Goal: Transaction & Acquisition: Purchase product/service

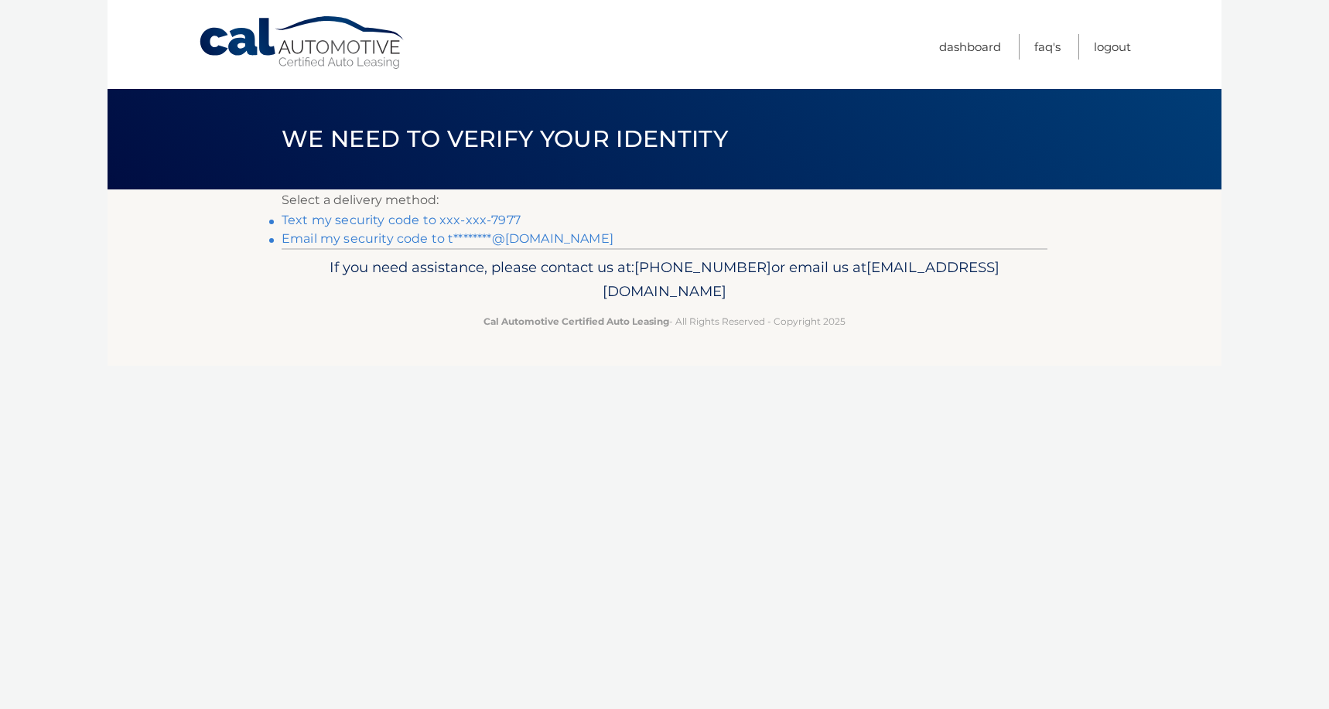
click at [450, 221] on link "Text my security code to xxx-xxx-7977" at bounding box center [401, 220] width 239 height 15
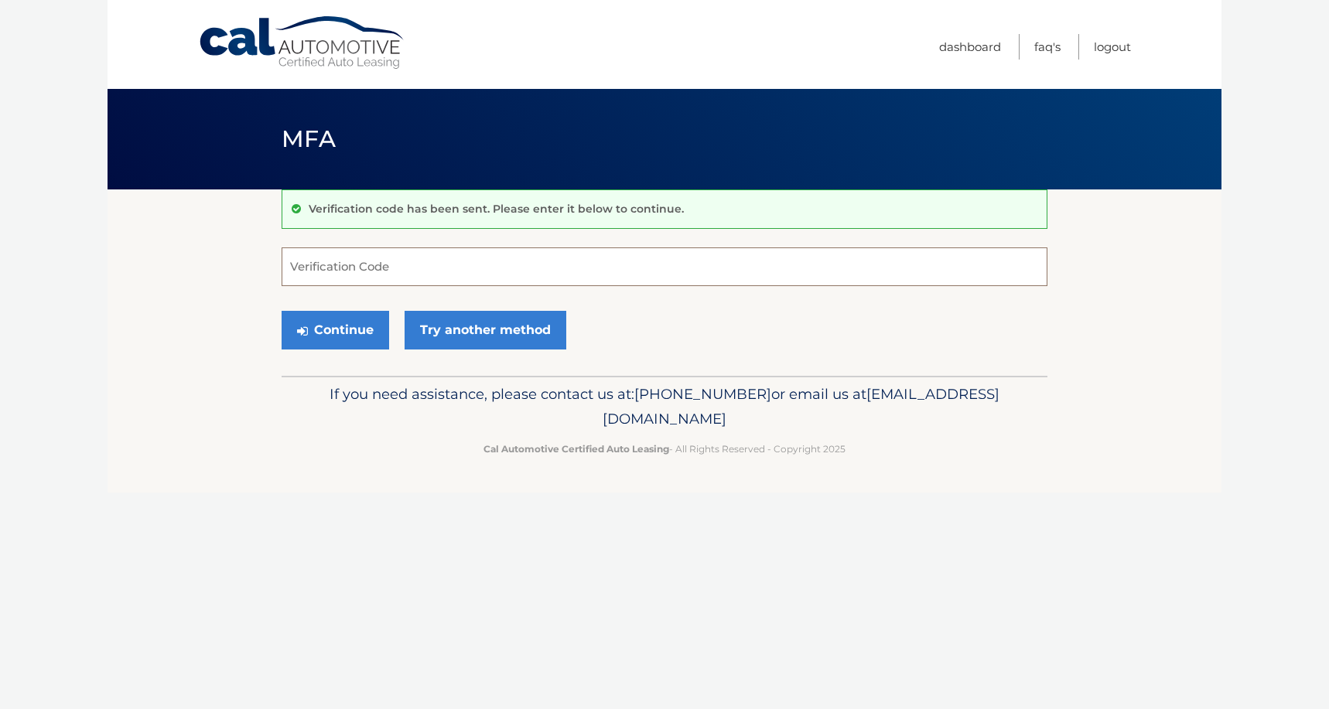
click at [422, 254] on input "Verification Code" at bounding box center [665, 267] width 766 height 39
type input "886142"
click at [335, 330] on button "Continue" at bounding box center [336, 330] width 108 height 39
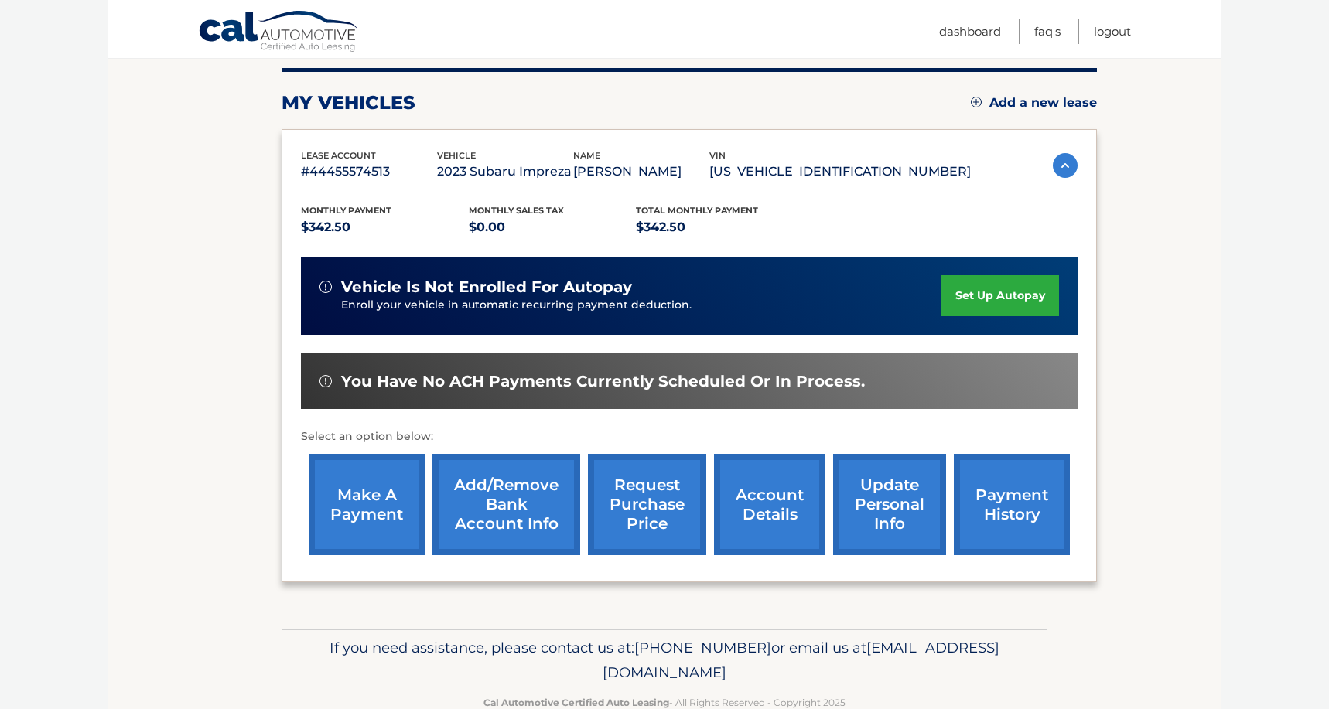
scroll to position [193, 0]
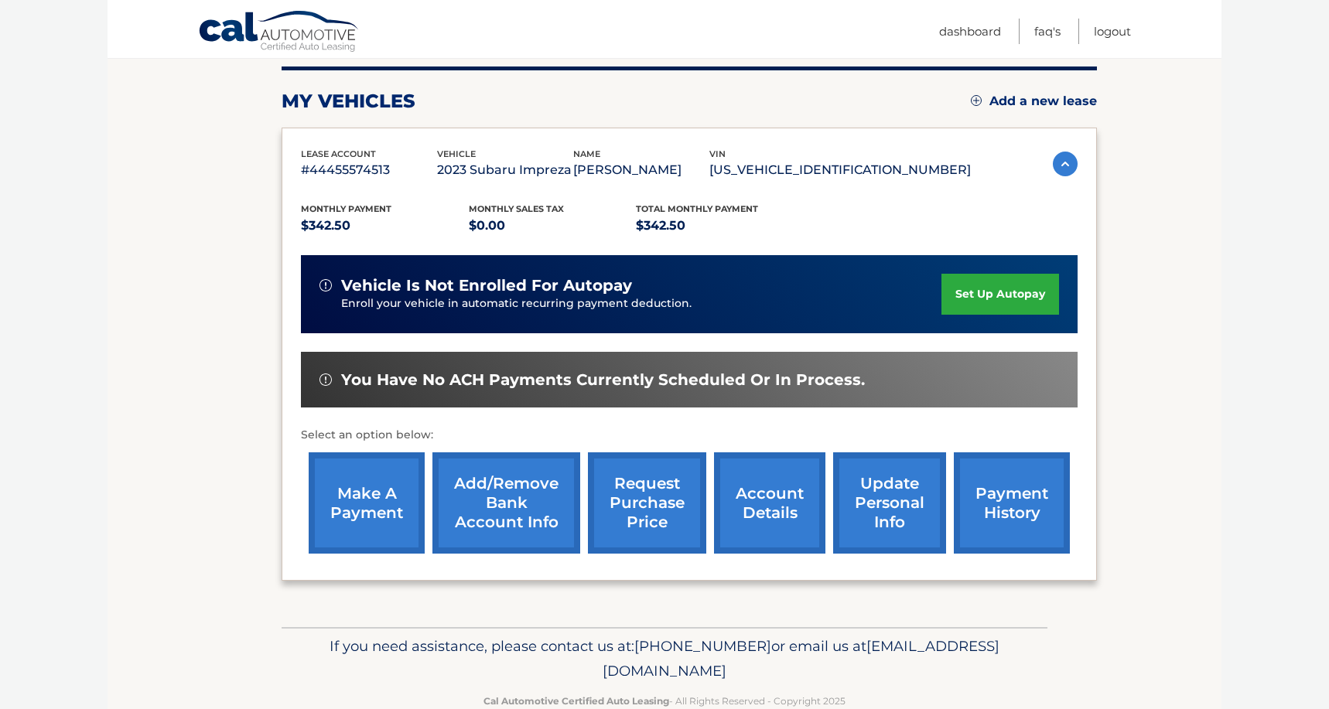
click at [521, 527] on link "Add/Remove bank account info" at bounding box center [506, 503] width 148 height 101
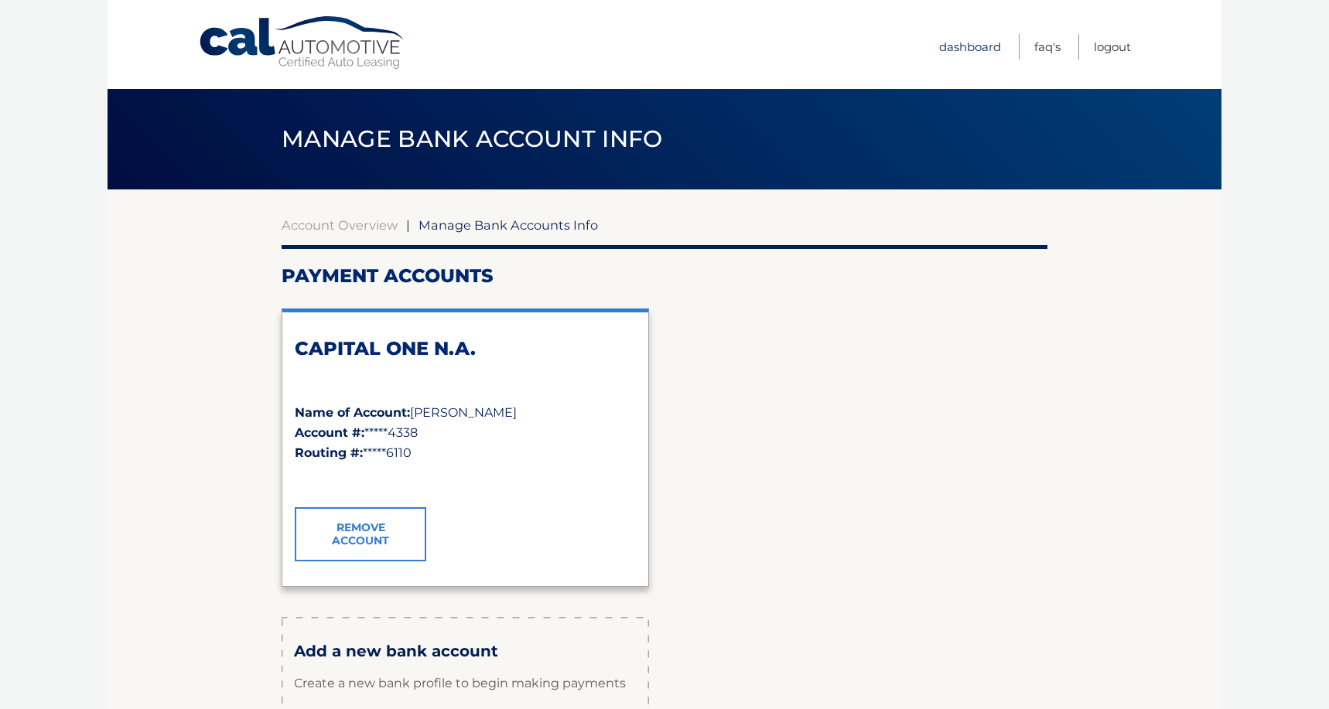
click at [979, 50] on link "Dashboard" at bounding box center [970, 47] width 62 height 26
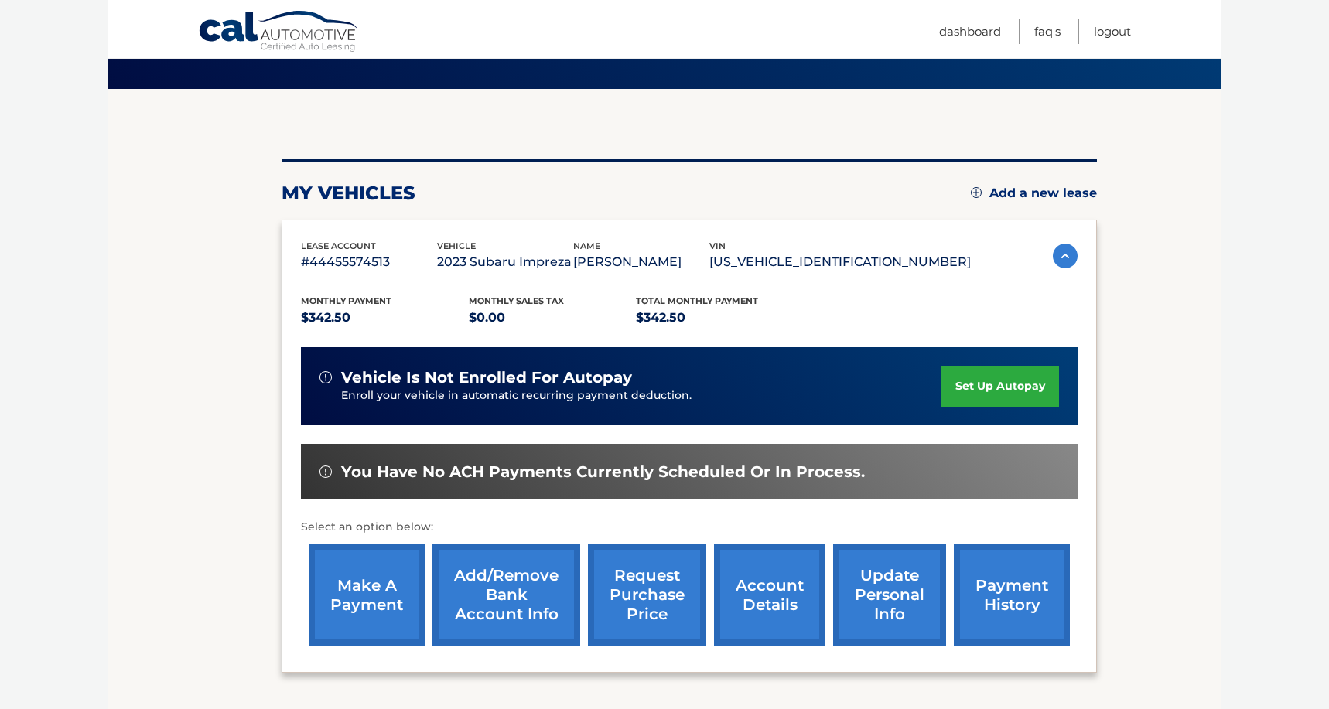
scroll to position [95, 0]
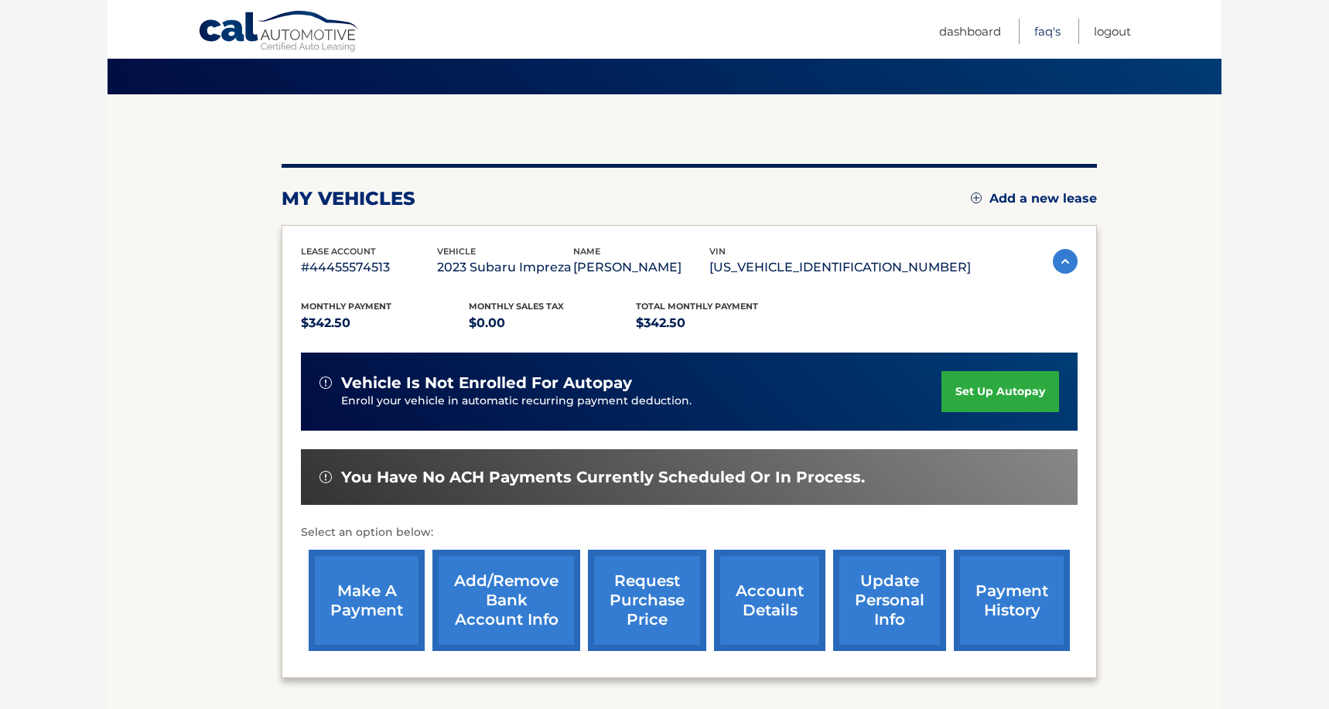
click at [1044, 41] on link "FAQ's" at bounding box center [1047, 32] width 26 height 26
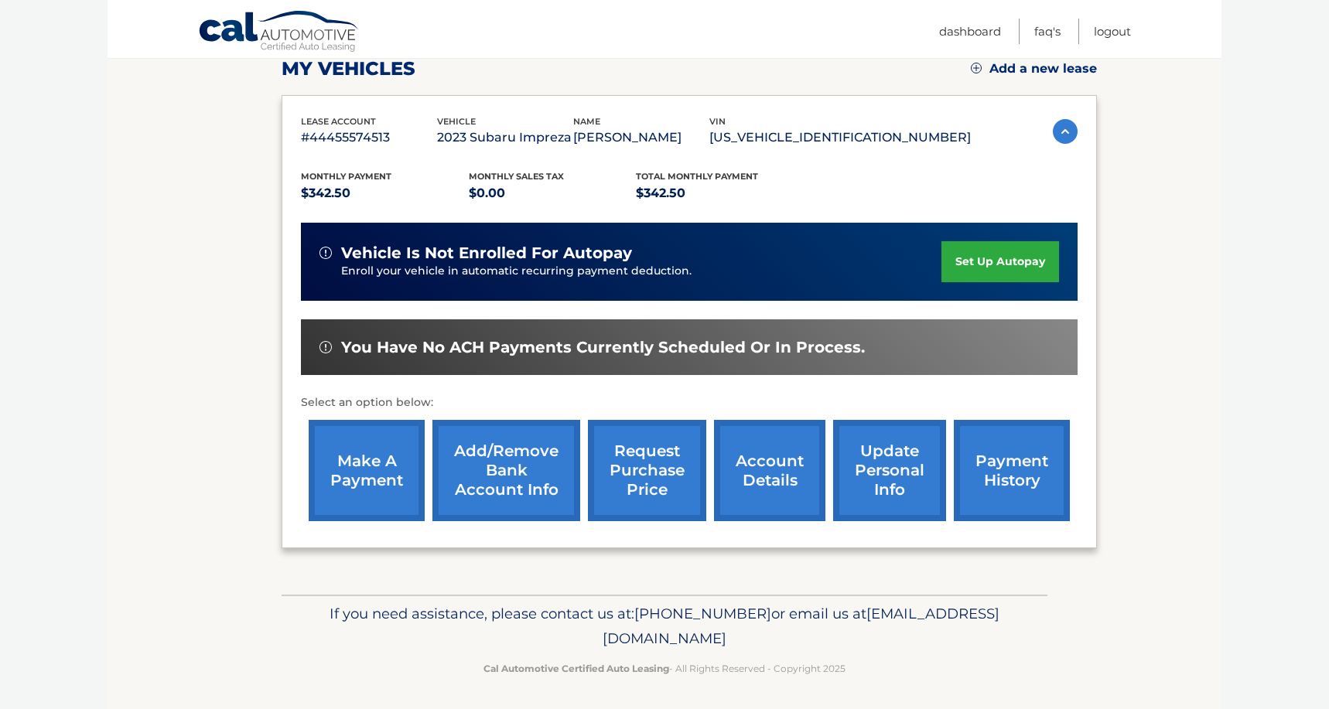
scroll to position [224, 0]
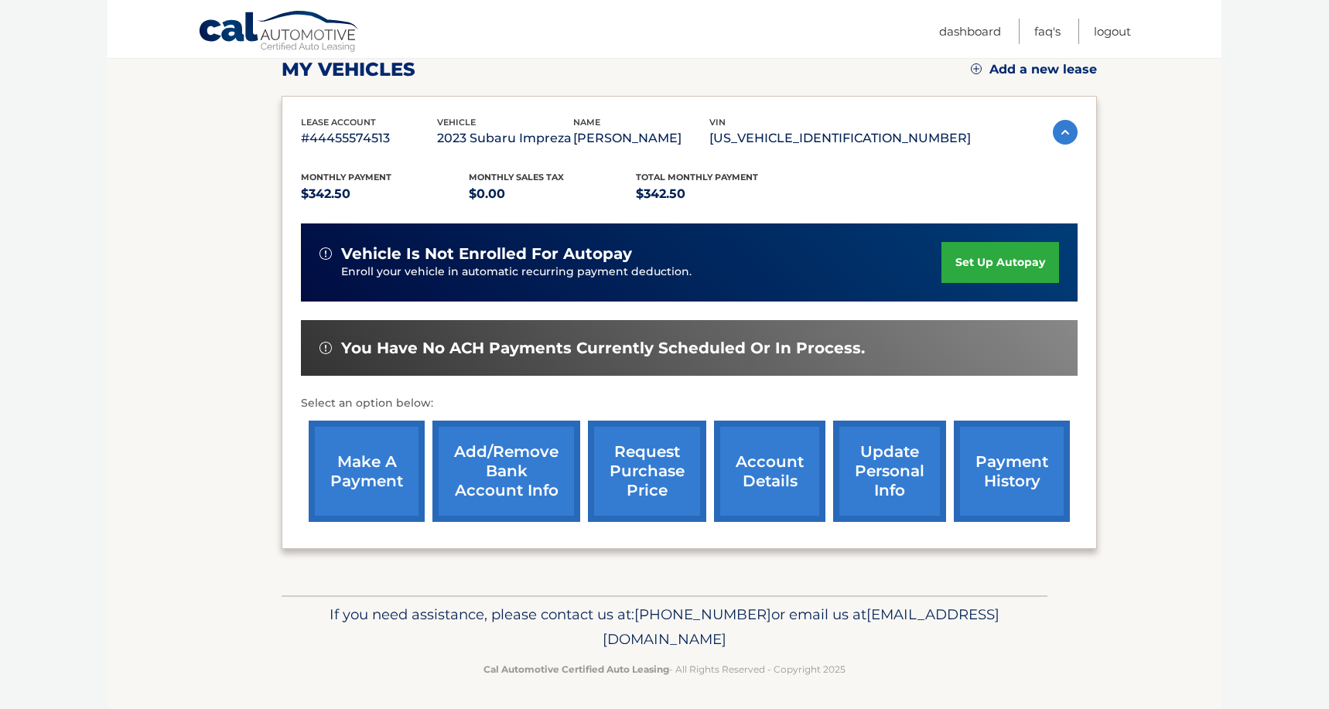
click at [782, 431] on link "account details" at bounding box center [769, 471] width 111 height 101
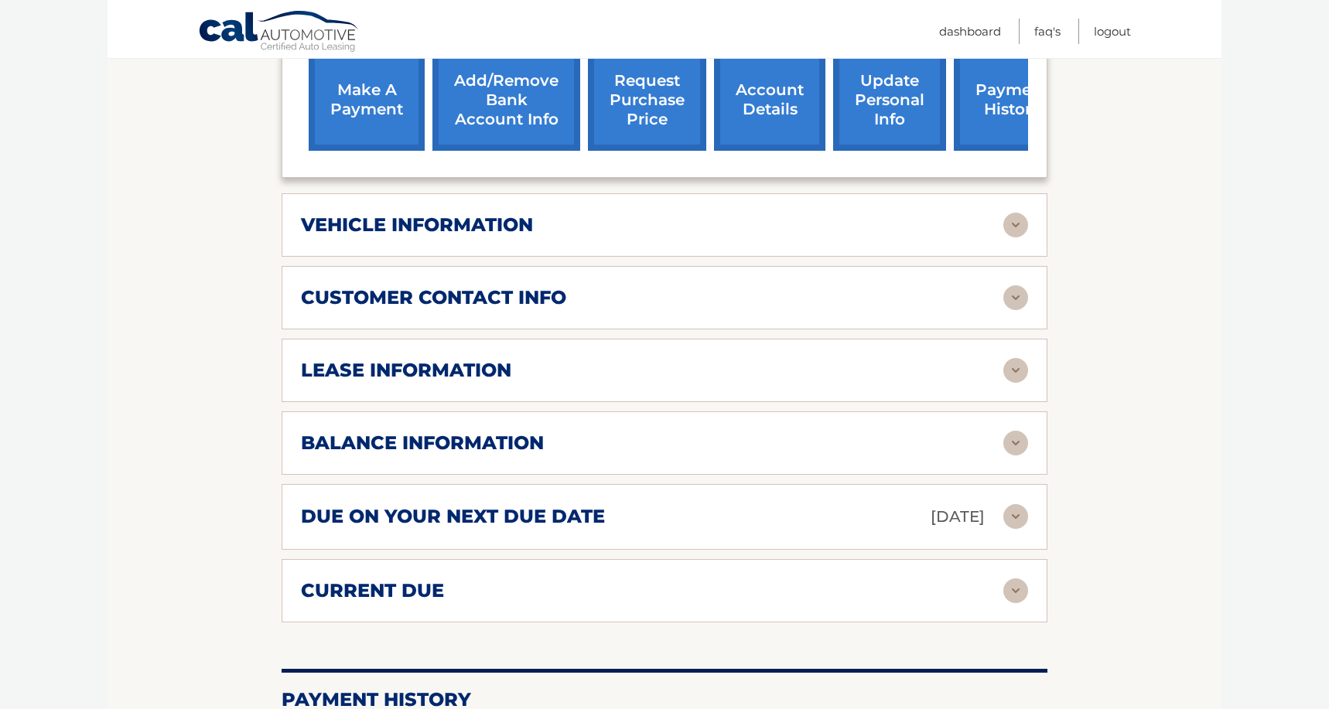
scroll to position [671, 0]
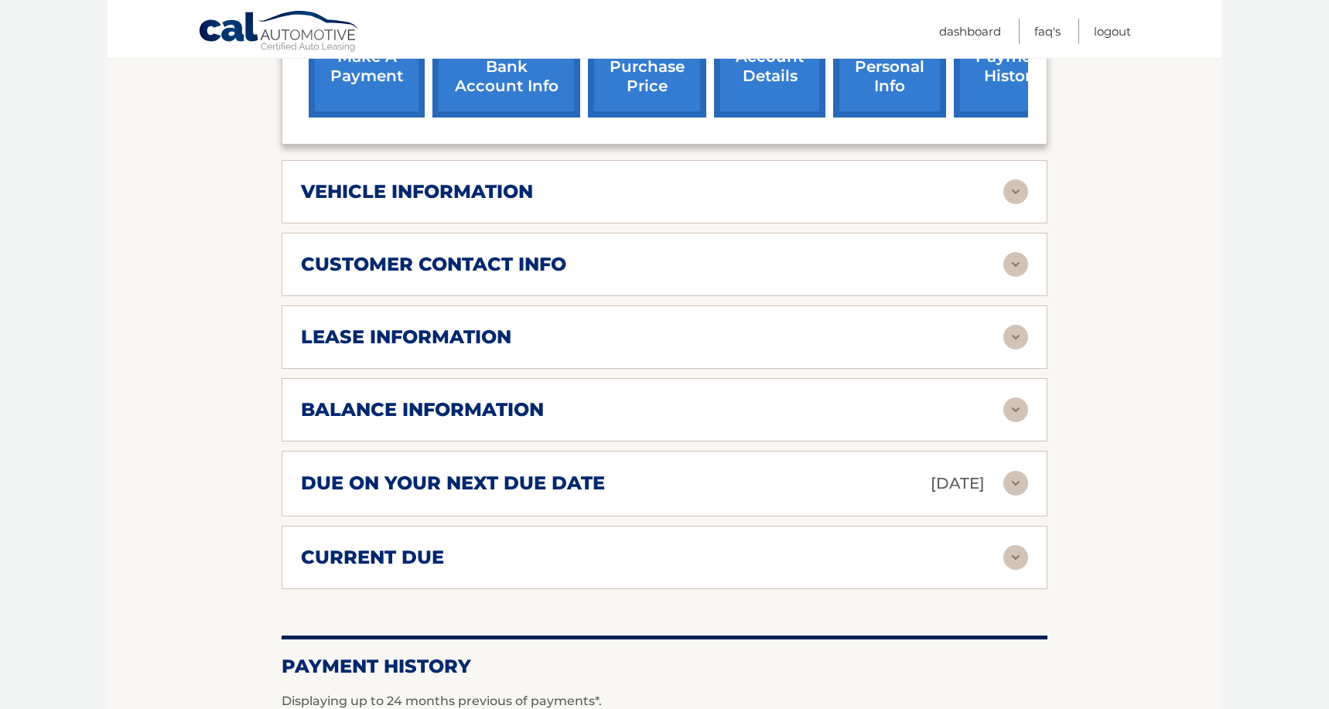
click at [822, 306] on div "lease information Contract Start Date May 17, 2023 Term 39 Maturity Date Aug 17…" at bounding box center [665, 337] width 766 height 63
click at [1022, 325] on img at bounding box center [1015, 337] width 25 height 25
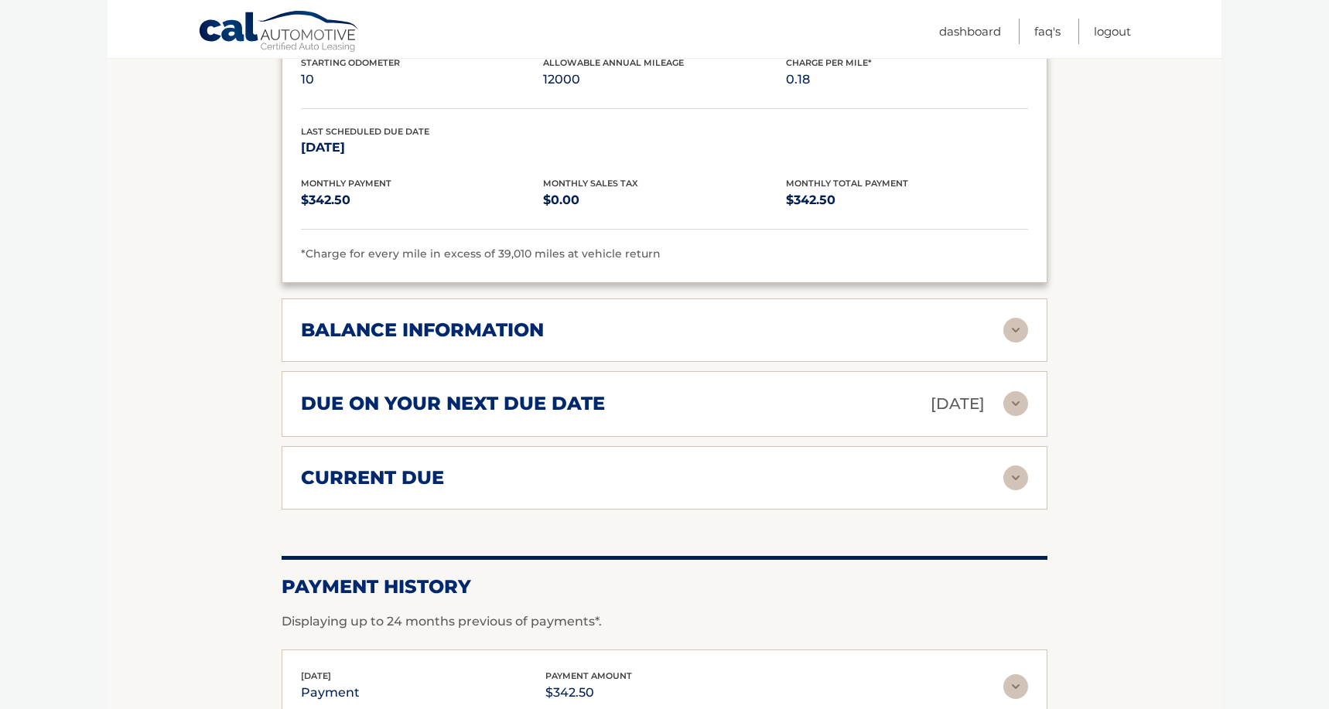
scroll to position [1041, 0]
click at [628, 319] on div "balance information" at bounding box center [652, 330] width 702 height 23
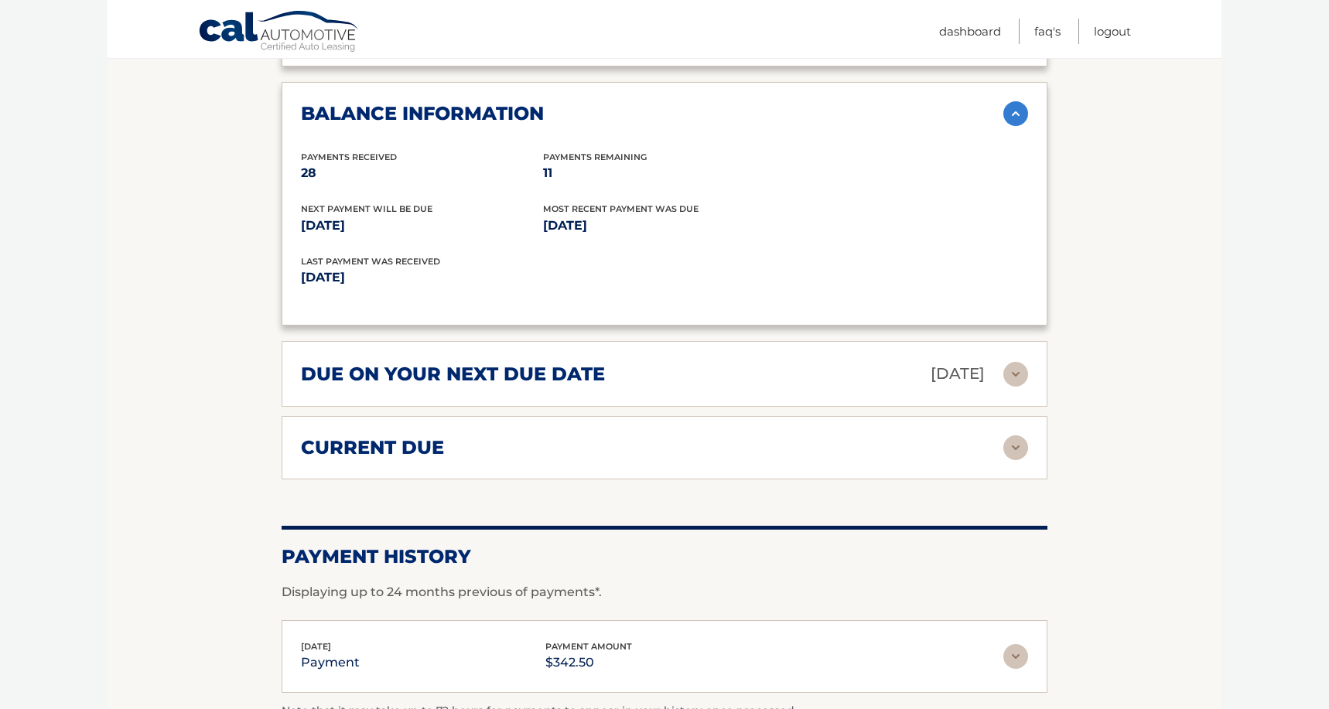
scroll to position [1297, 0]
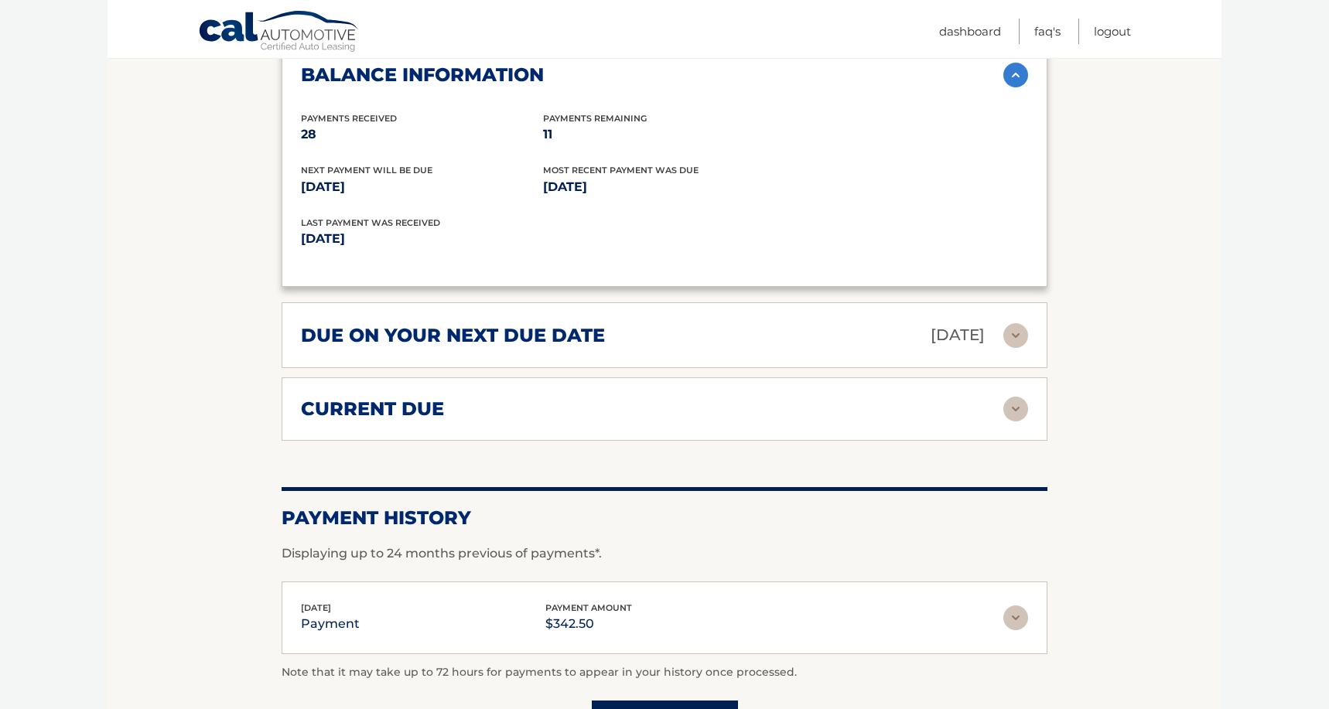
click at [637, 322] on div "due on your next due date Sep 17, 2025" at bounding box center [652, 335] width 702 height 27
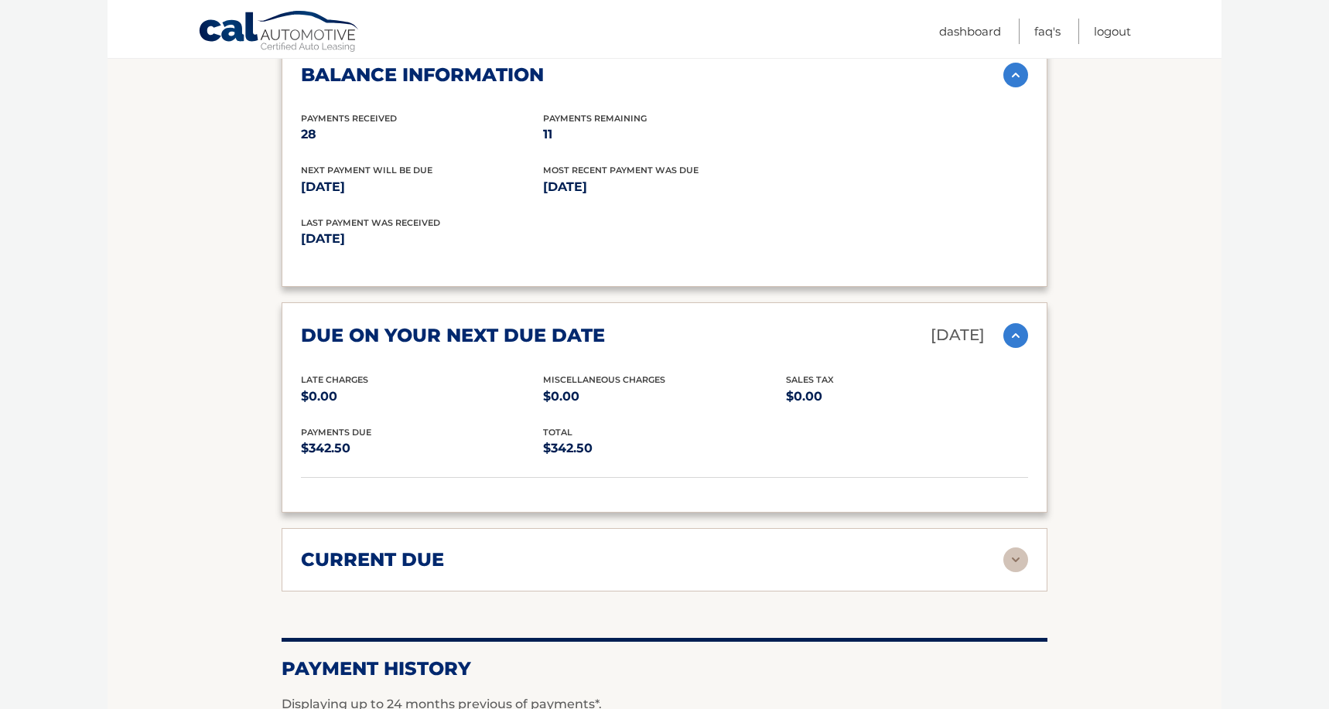
click at [637, 322] on div "due on your next due date Sep 17, 2025" at bounding box center [652, 335] width 702 height 27
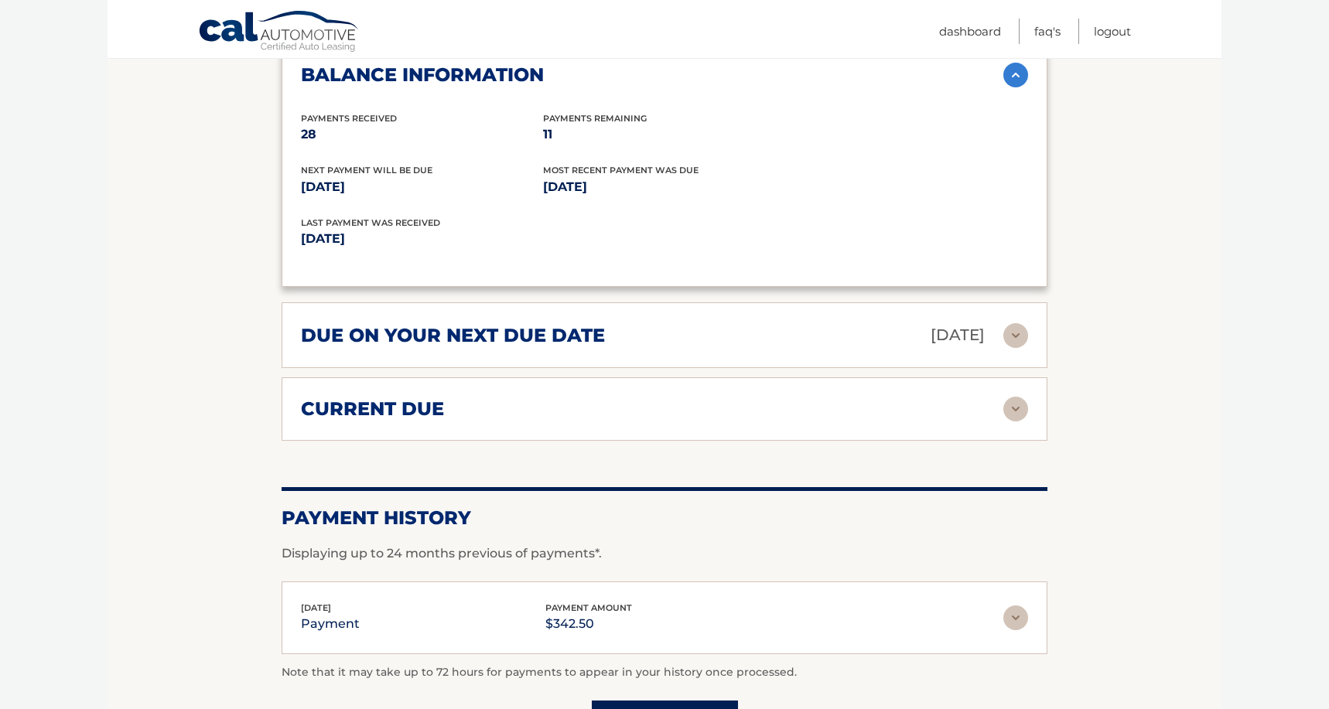
click at [613, 398] on div "current due" at bounding box center [652, 409] width 702 height 23
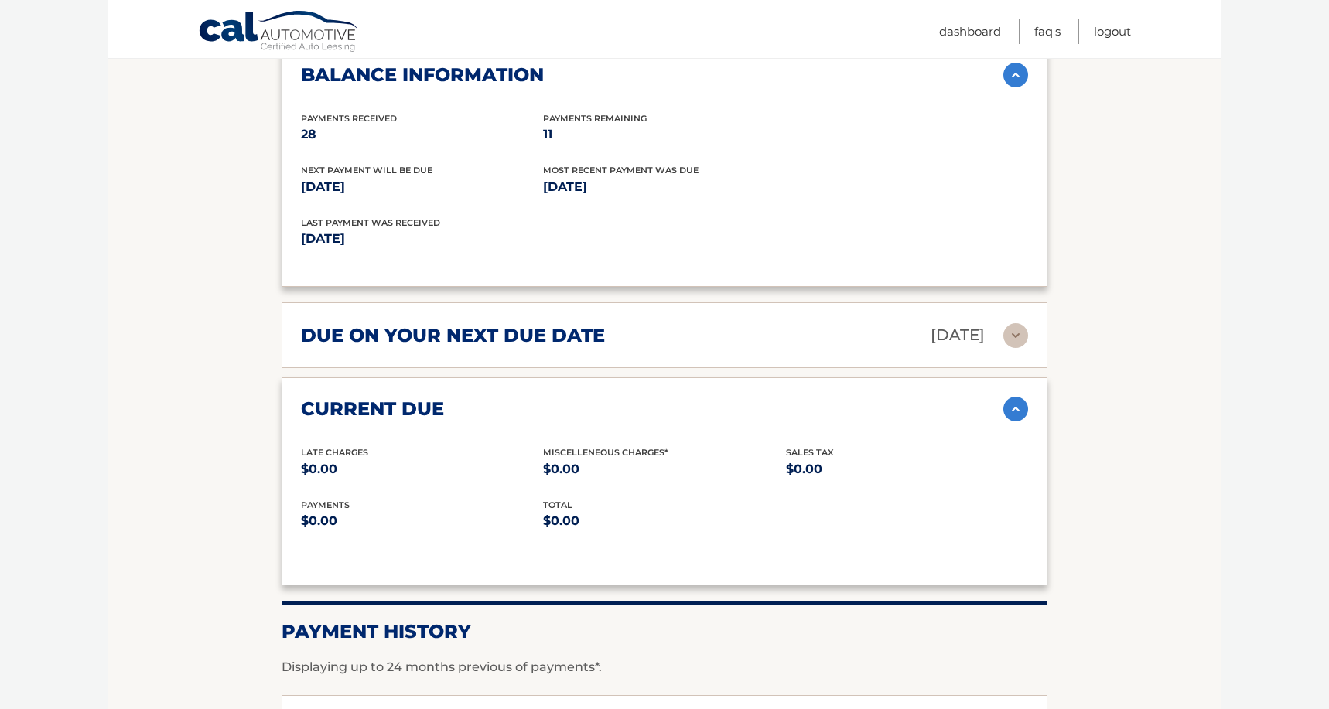
click at [613, 398] on div "current due" at bounding box center [652, 409] width 702 height 23
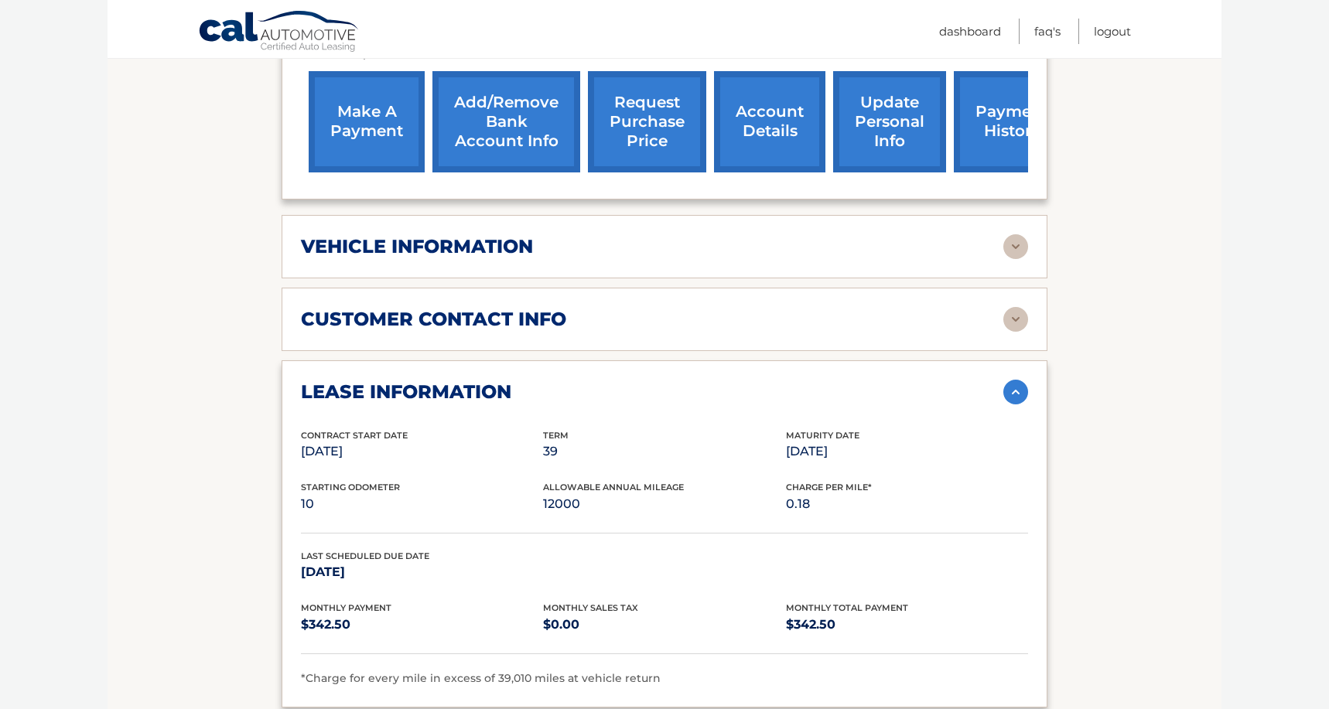
scroll to position [513, 0]
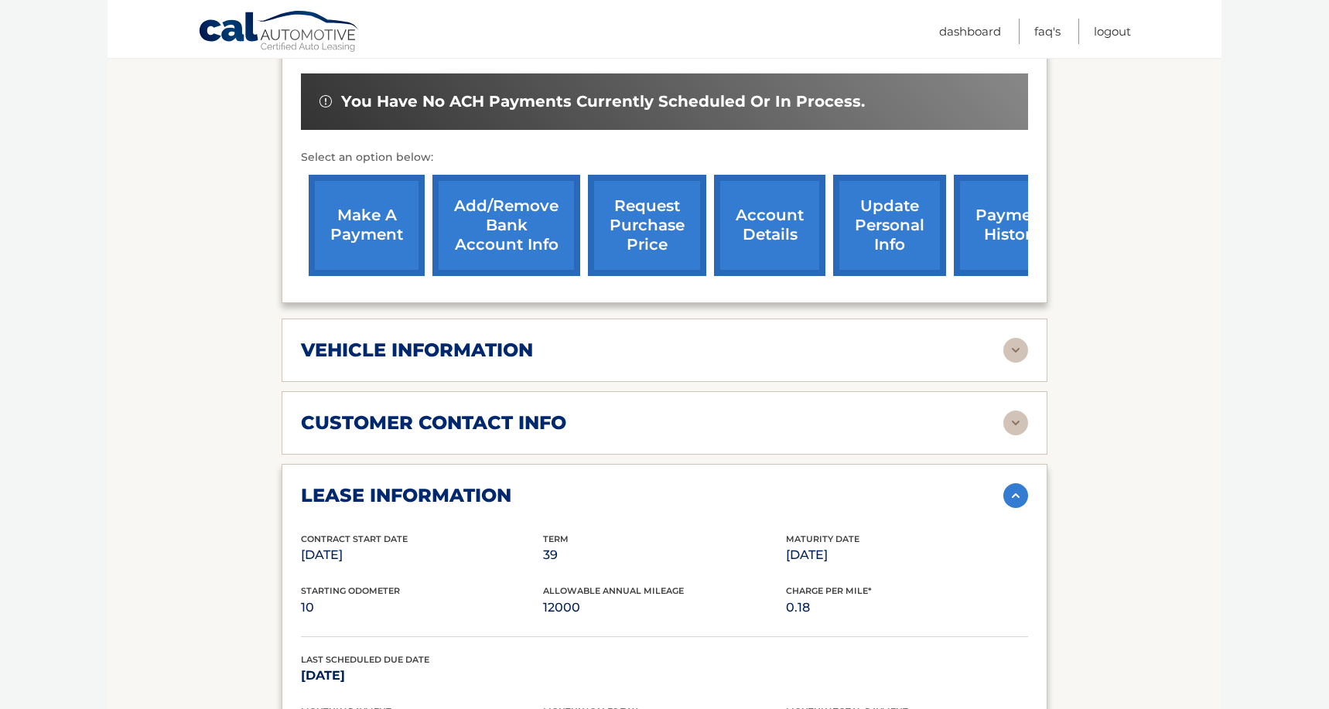
click at [373, 232] on link "make a payment" at bounding box center [367, 225] width 116 height 101
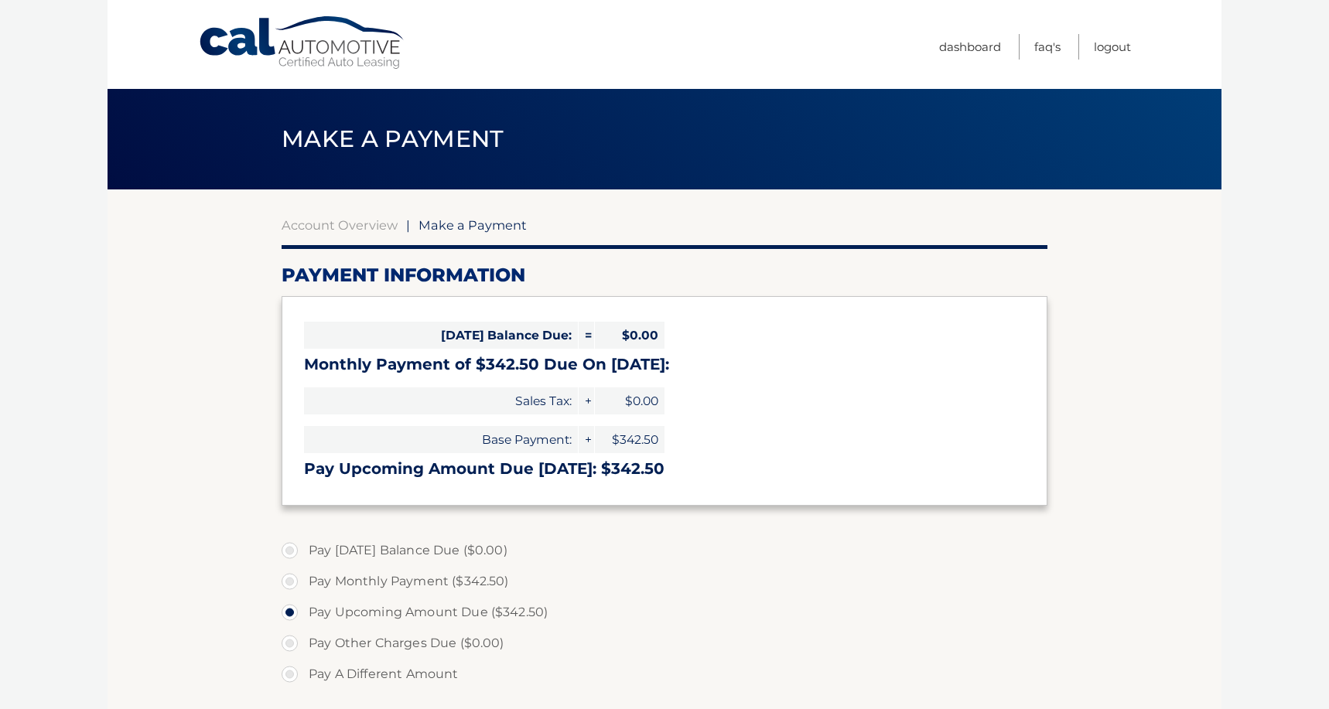
select select "YWVhYjE5N2MtNDYwNi00MDA5LWJkZWYtYjY5ZWI2MWJkZmZm"
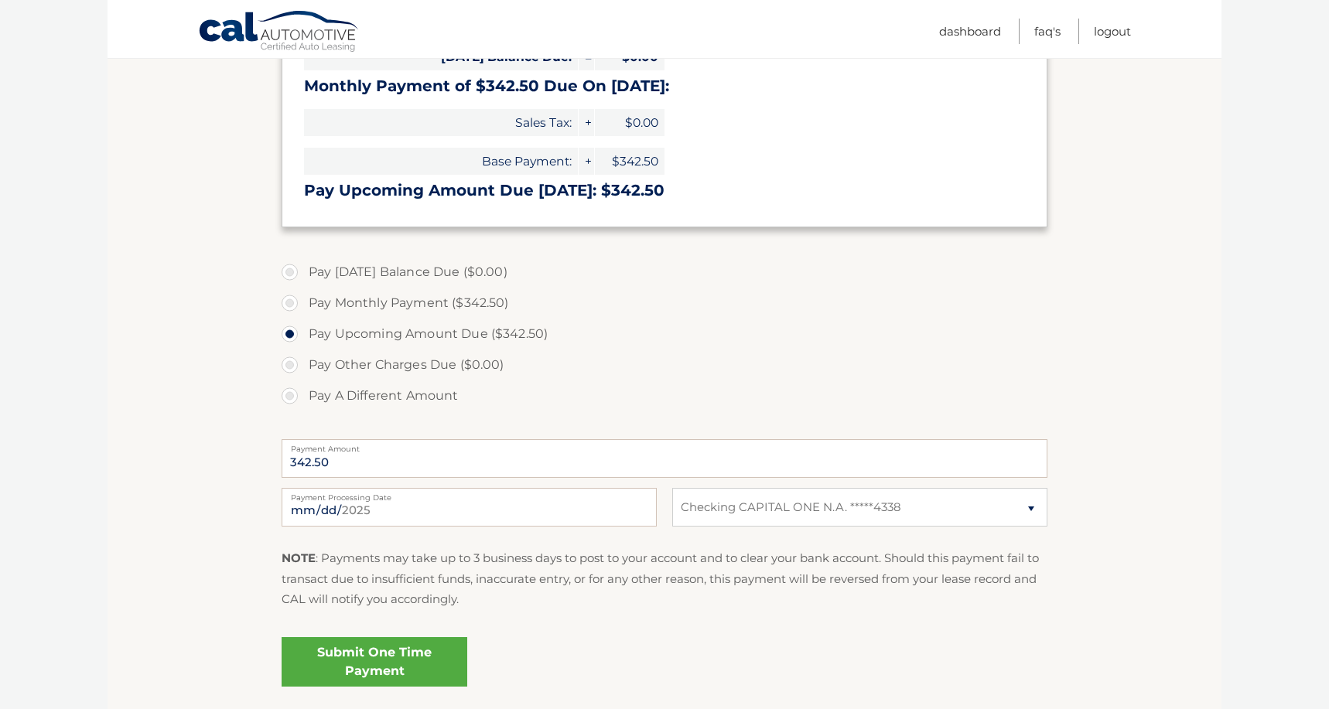
scroll to position [281, 0]
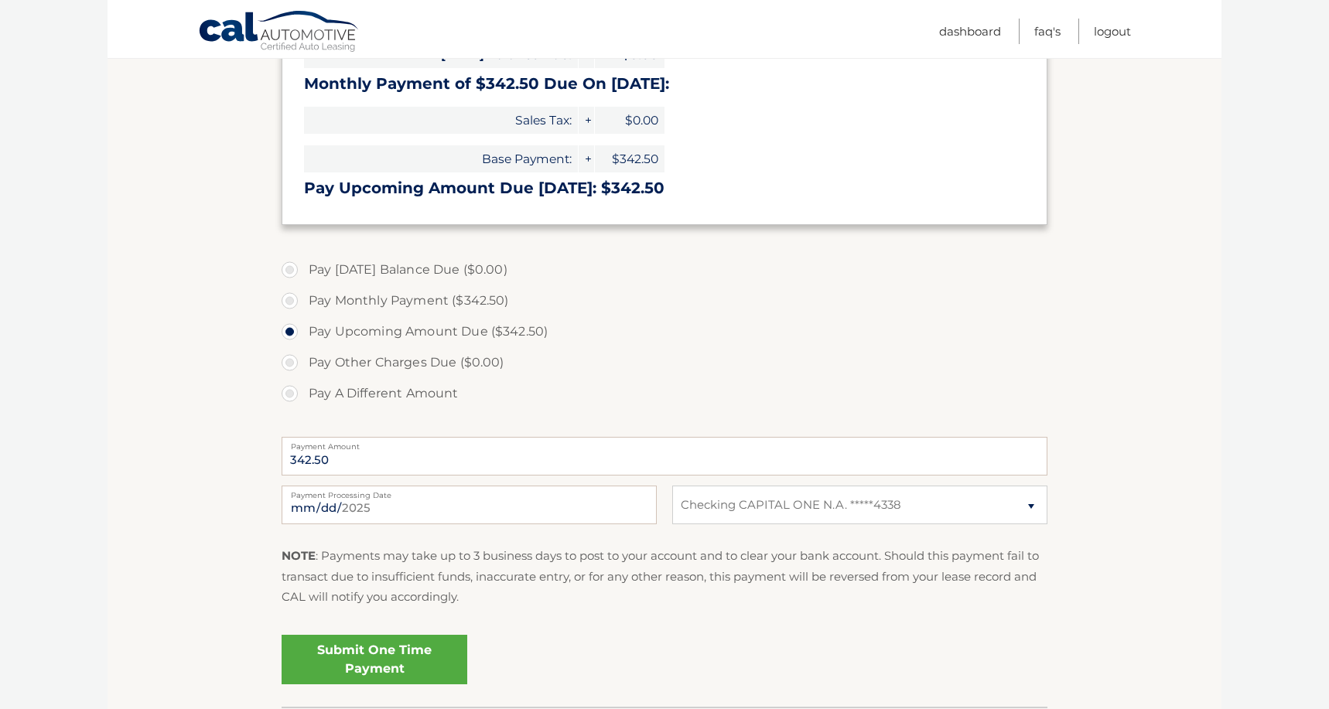
click at [405, 657] on link "Submit One Time Payment" at bounding box center [375, 660] width 186 height 50
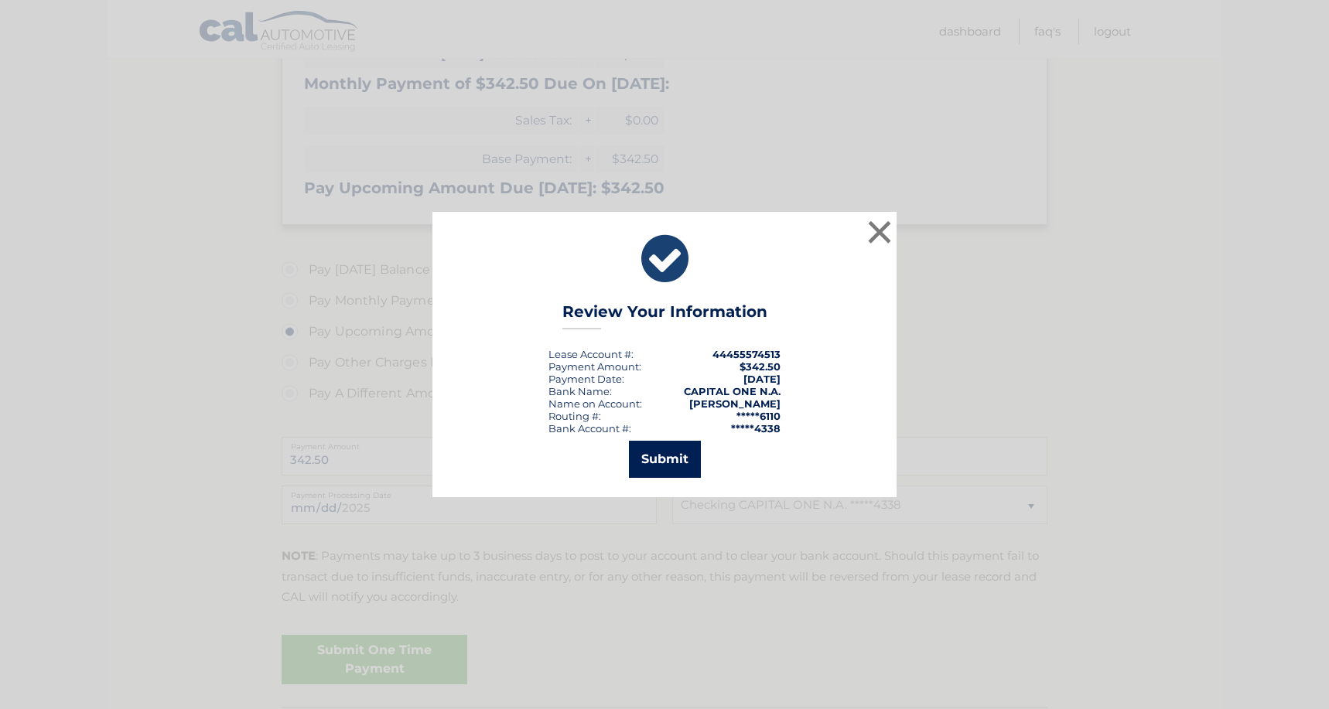
click at [663, 466] on button "Submit" at bounding box center [665, 459] width 72 height 37
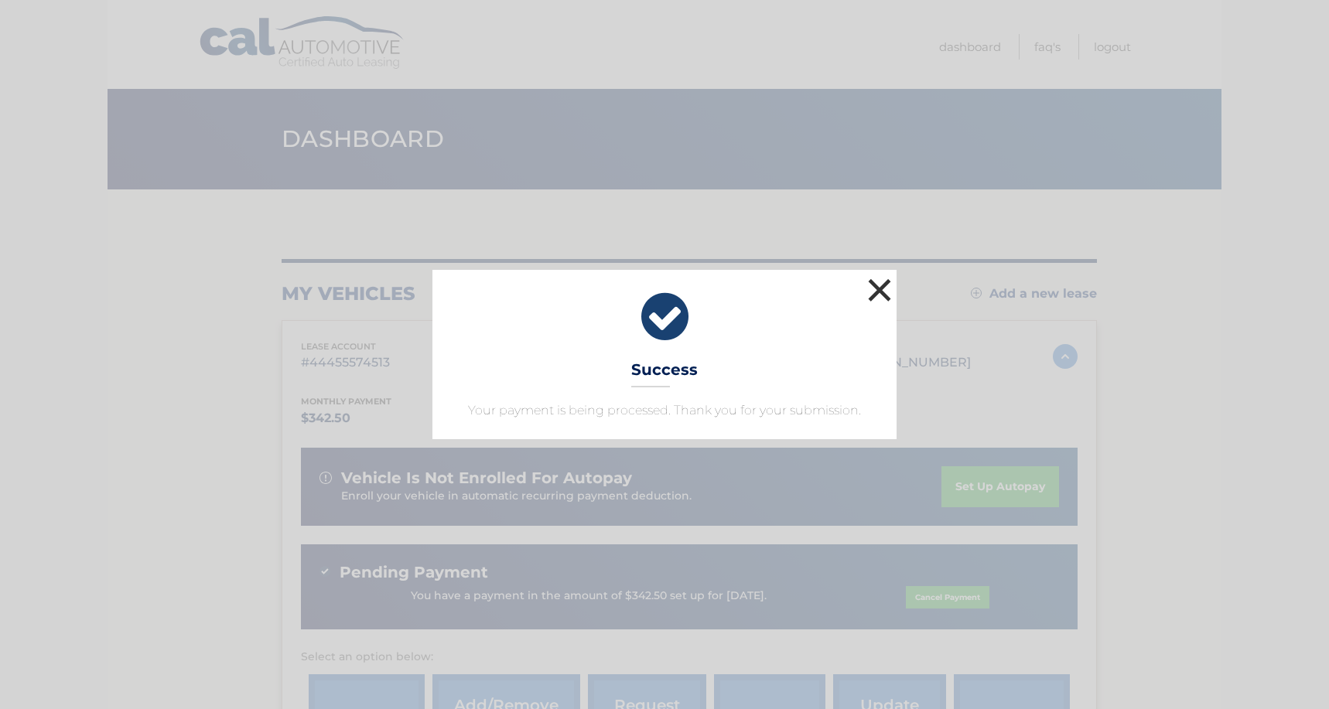
click at [875, 288] on button "×" at bounding box center [879, 290] width 31 height 31
